Goal: Task Accomplishment & Management: Manage account settings

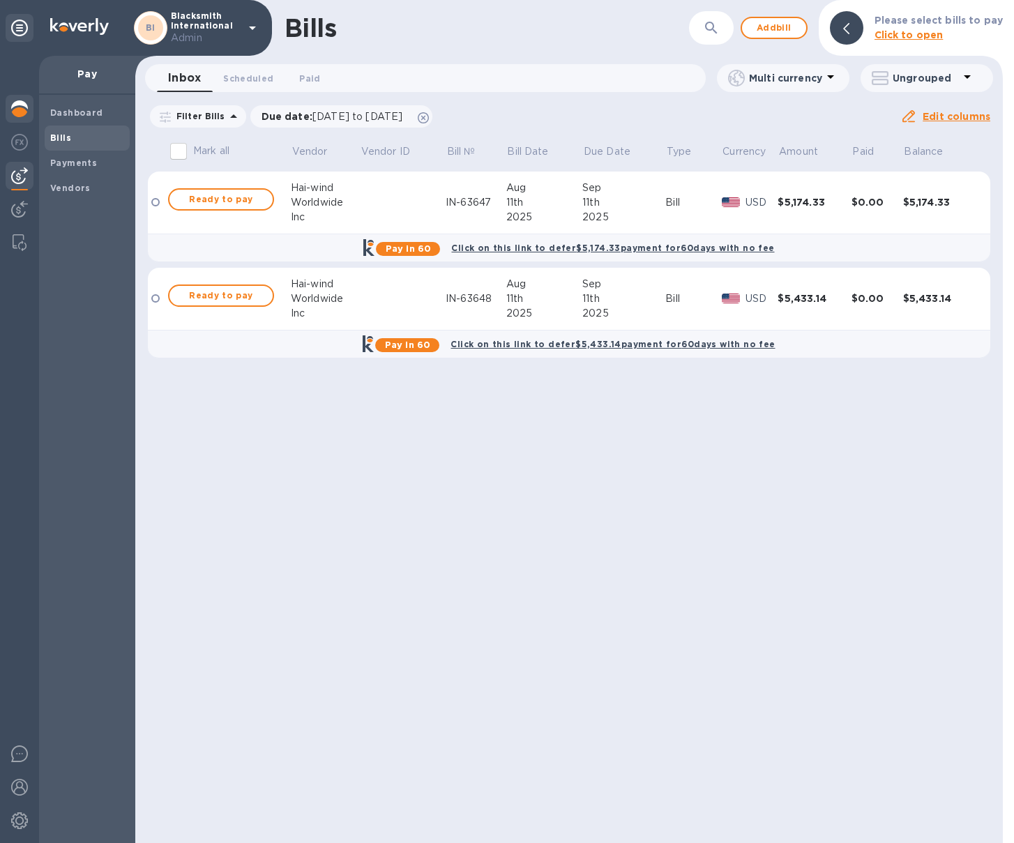
click at [20, 100] on img at bounding box center [19, 108] width 17 height 17
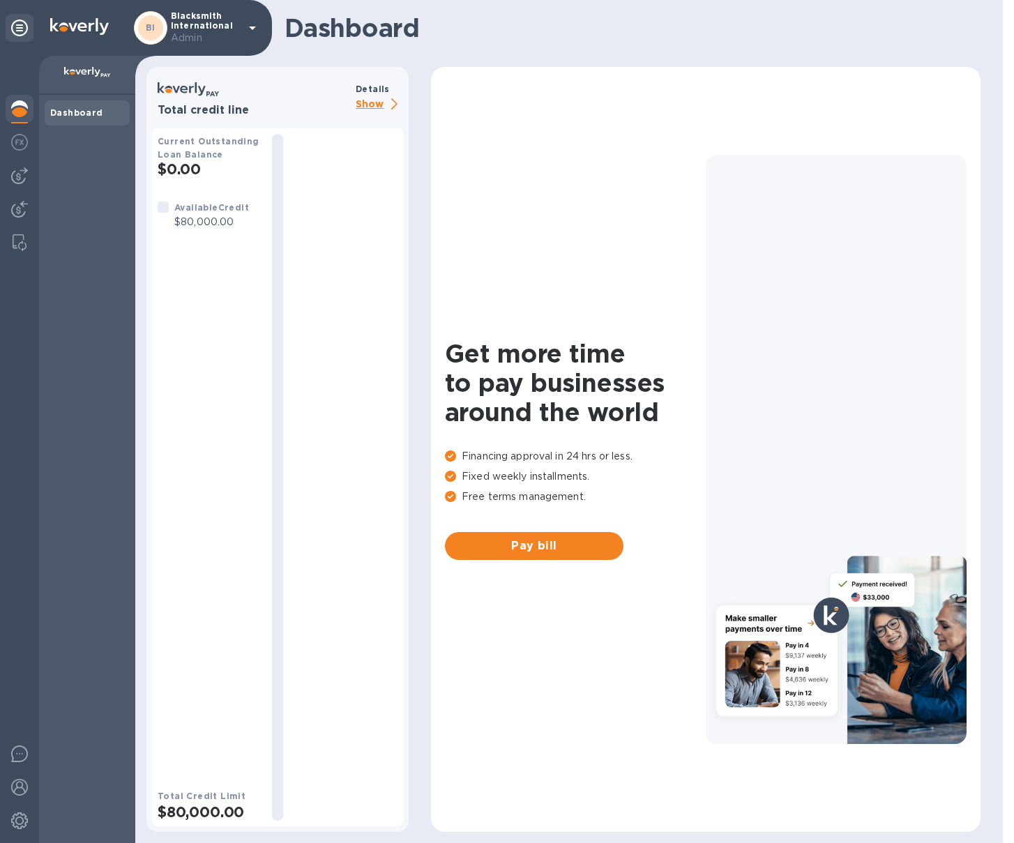
click at [375, 100] on p "Show" at bounding box center [379, 104] width 47 height 17
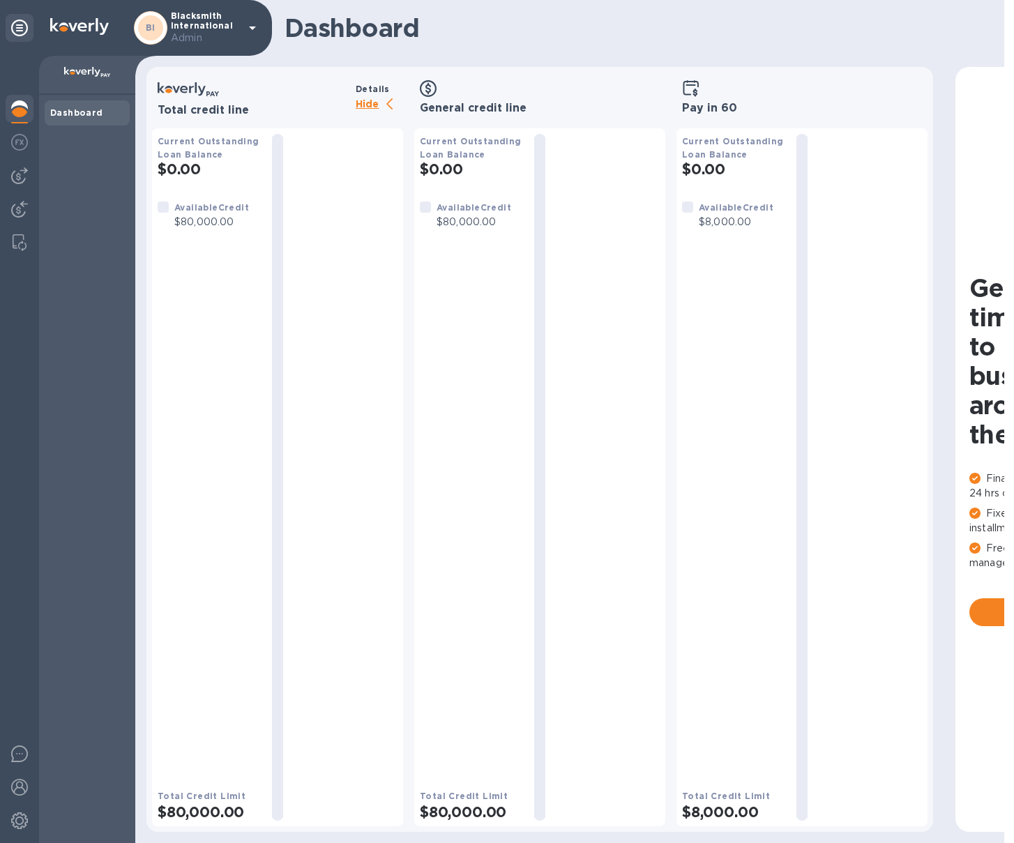
click at [390, 105] on icon at bounding box center [389, 103] width 6 height 11
